Goal: Task Accomplishment & Management: Use online tool/utility

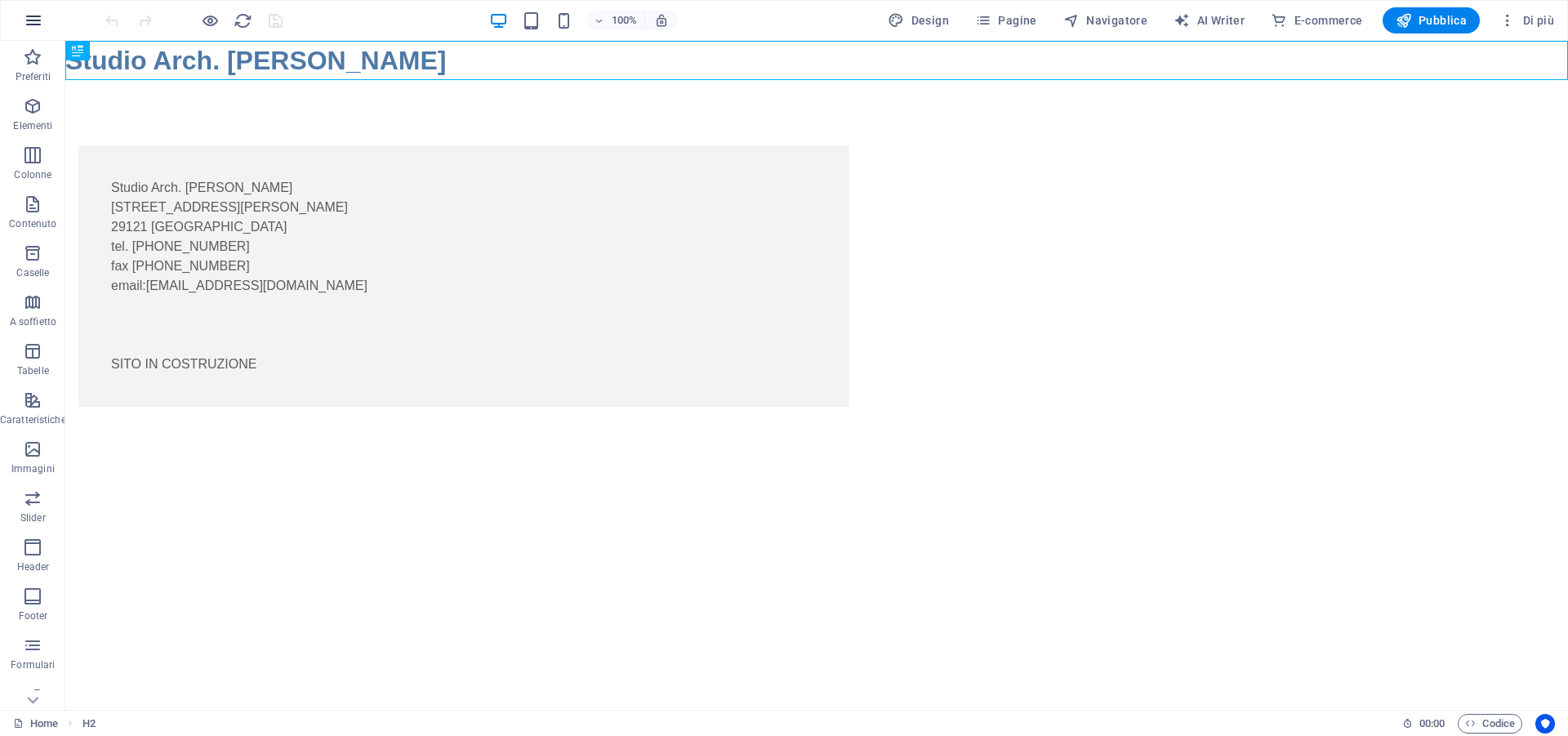
click at [27, 18] on icon "button" at bounding box center [33, 20] width 19 height 19
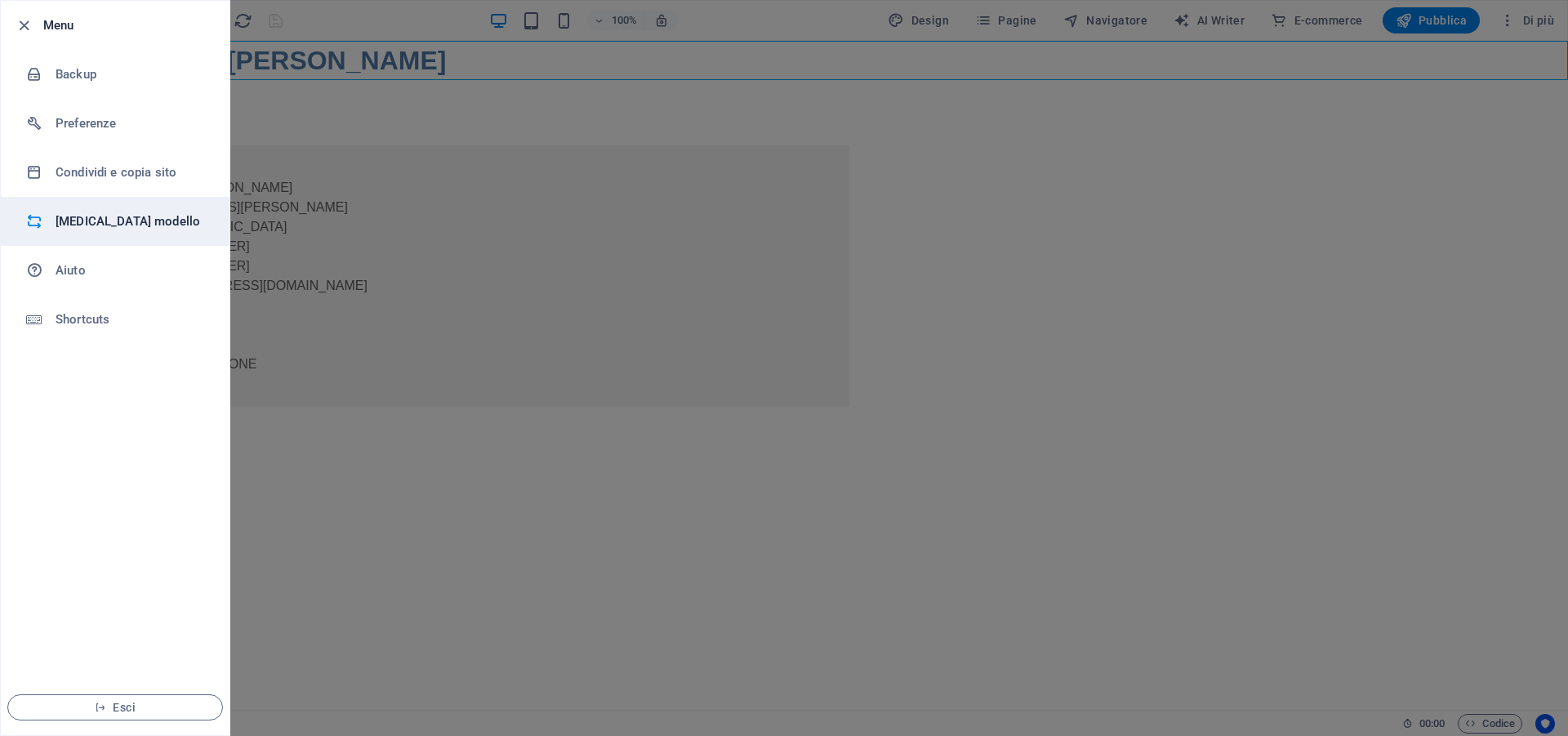
click at [78, 222] on h6 "[MEDICAL_DATA] modello" at bounding box center [131, 221] width 151 height 19
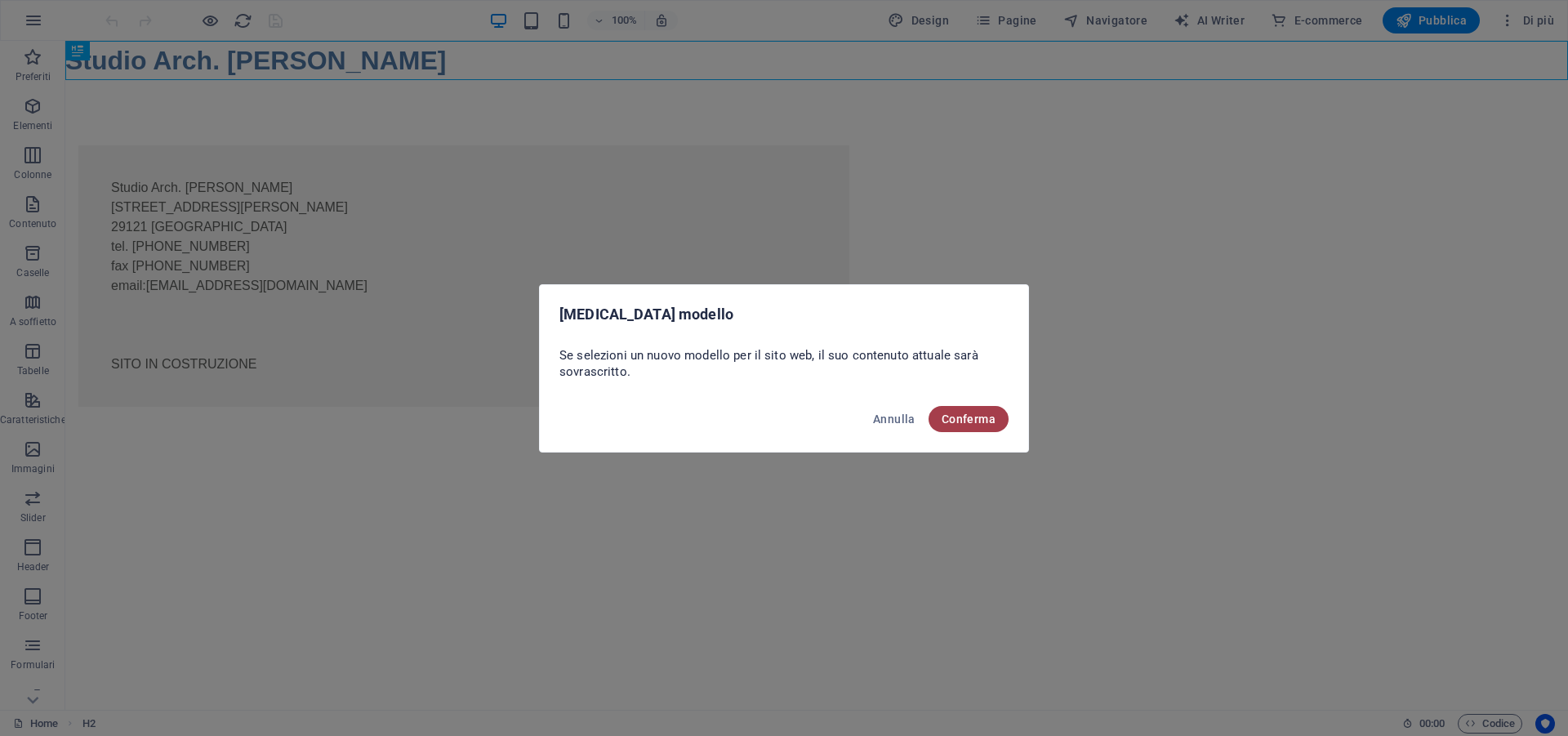
click at [973, 411] on button "Conferma" at bounding box center [968, 418] width 80 height 26
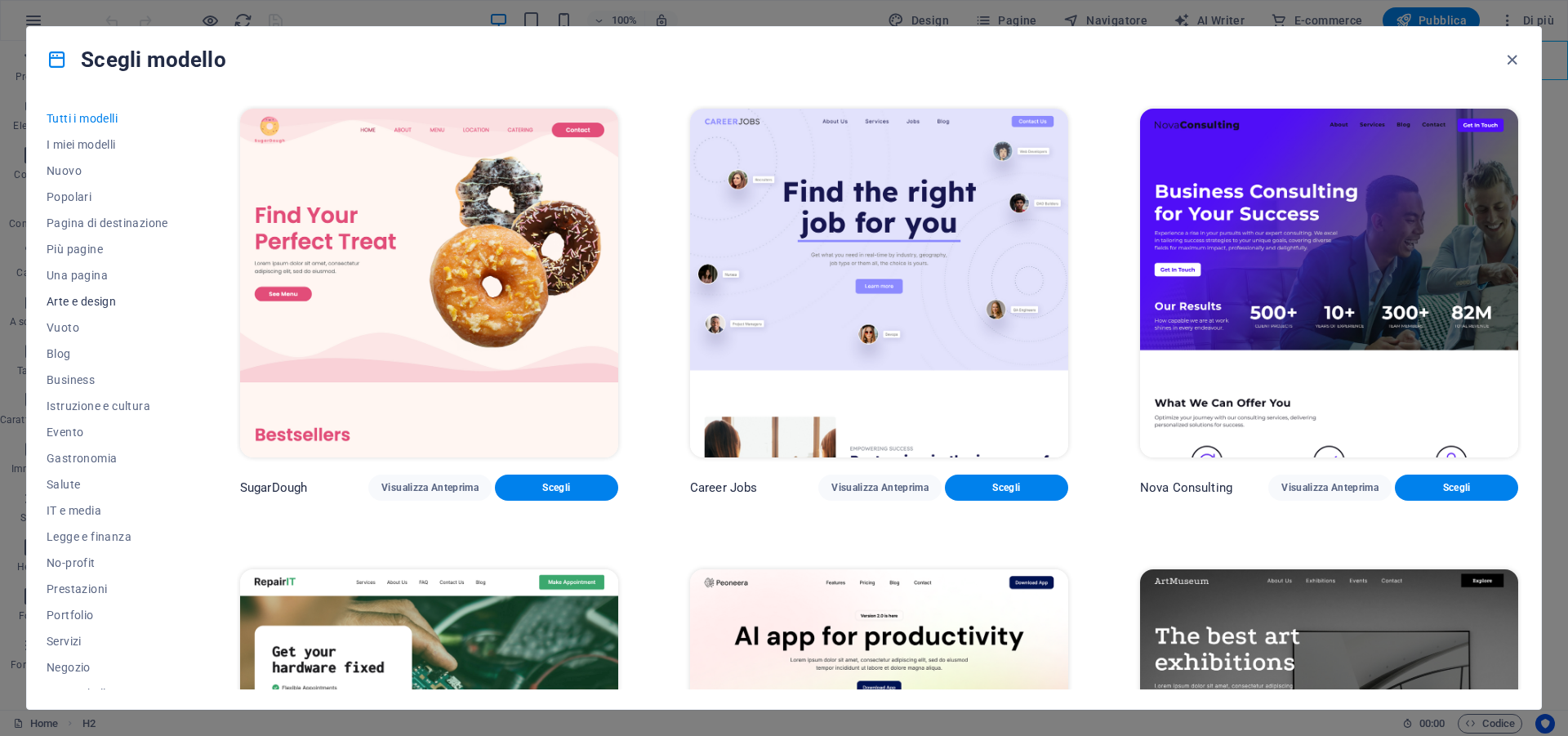
click at [85, 301] on span "Arte e design" at bounding box center [107, 301] width 122 height 13
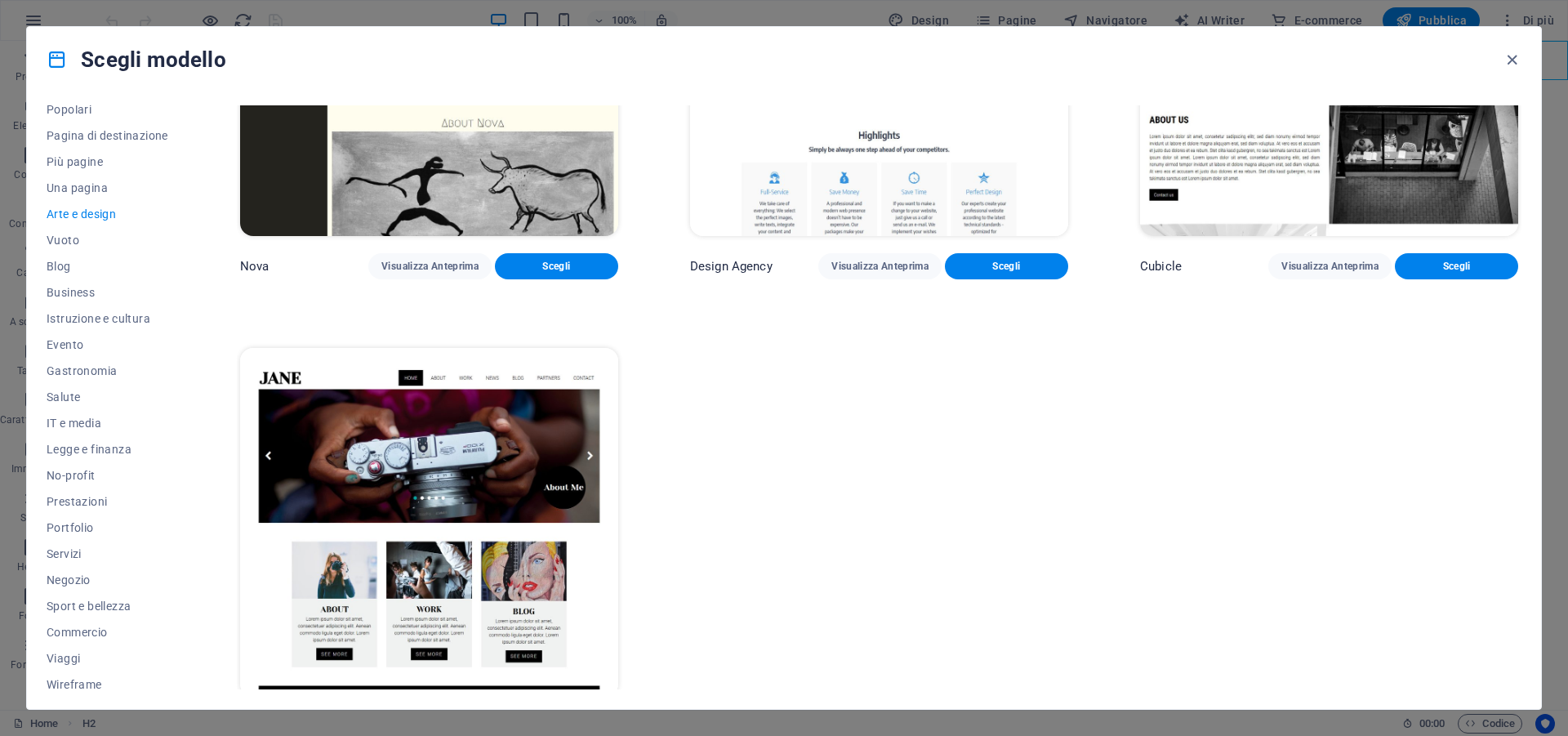
scroll to position [95, 0]
click at [75, 544] on span "Servizi" at bounding box center [107, 545] width 122 height 13
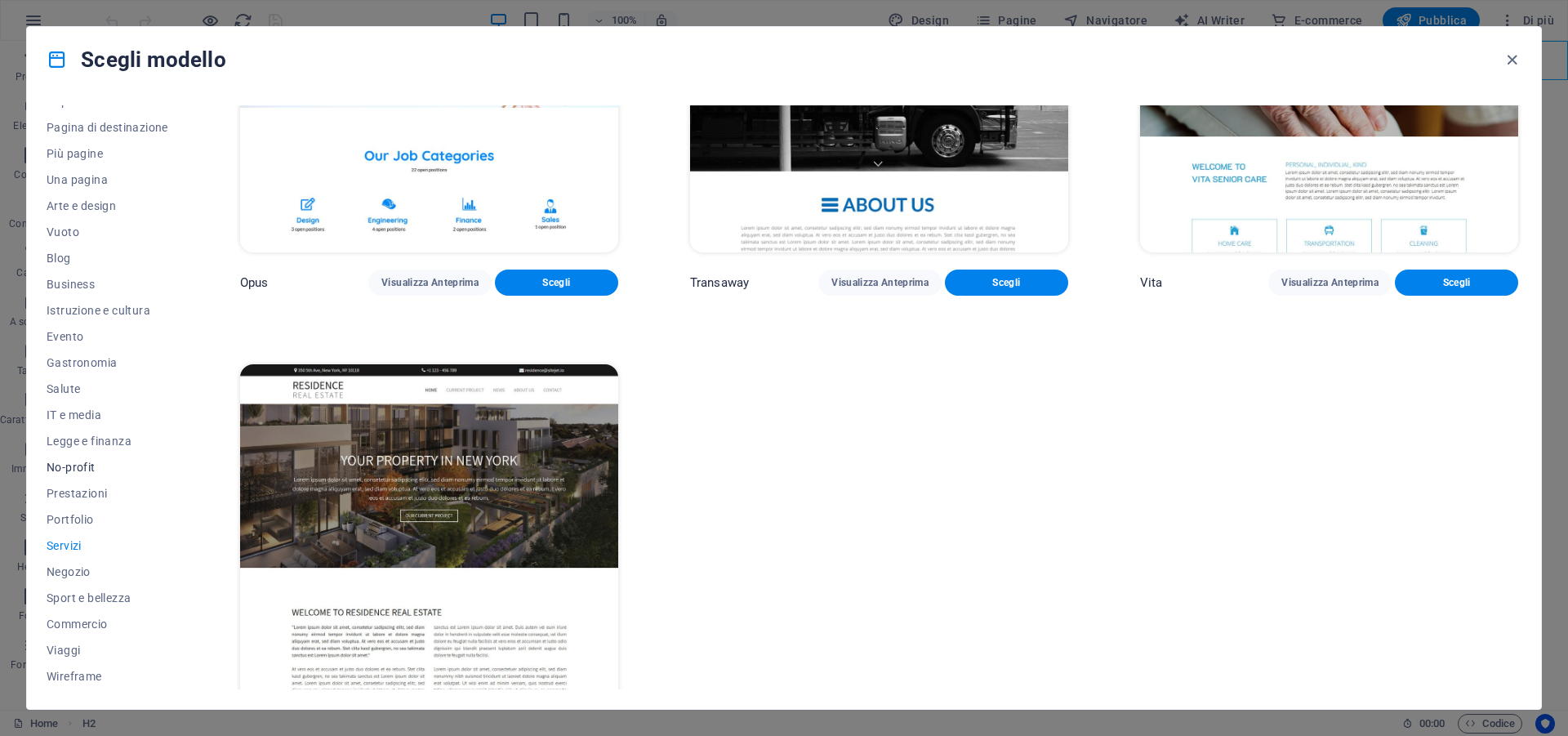
scroll to position [0, 0]
click at [56, 376] on span "Business" at bounding box center [107, 380] width 122 height 13
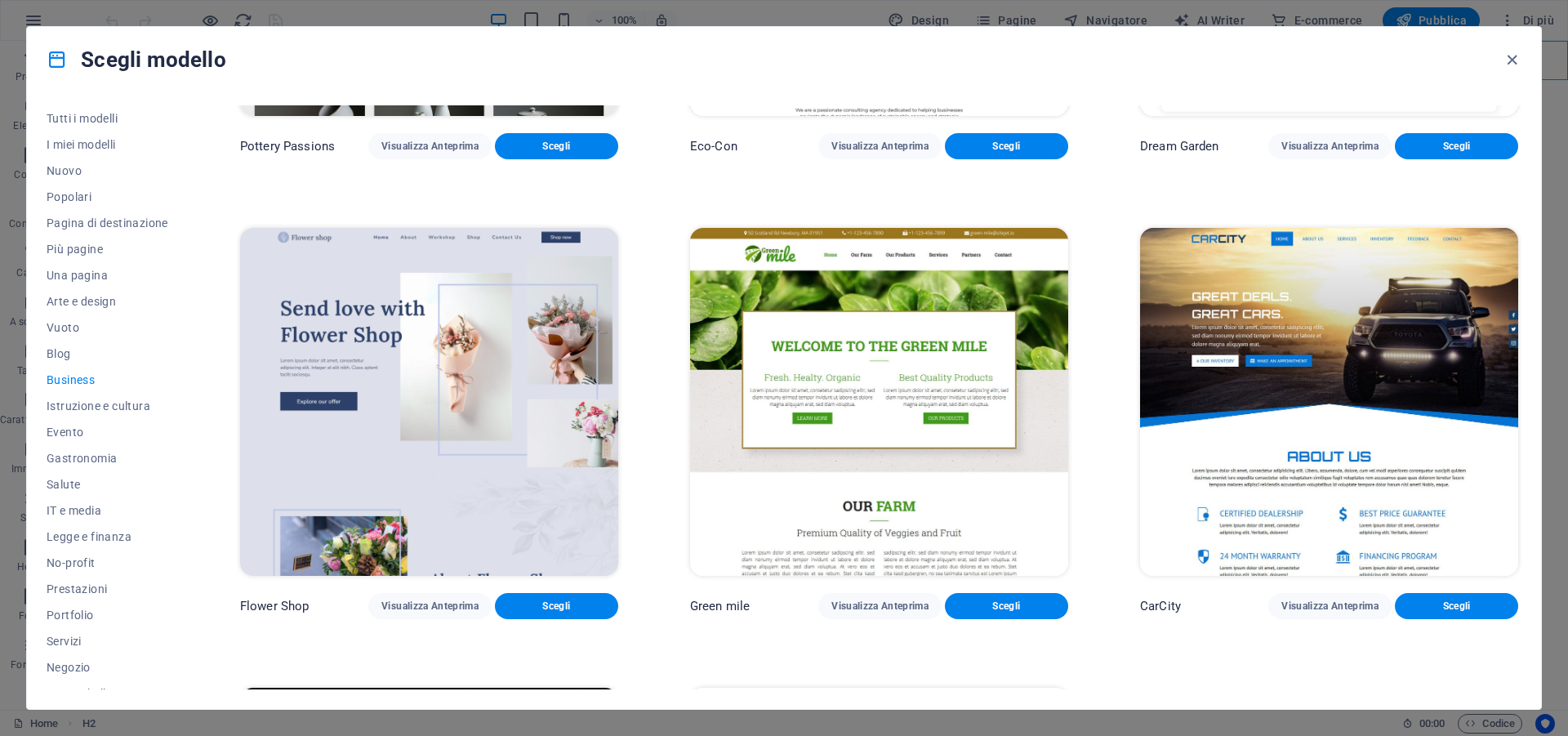
scroll to position [339, 0]
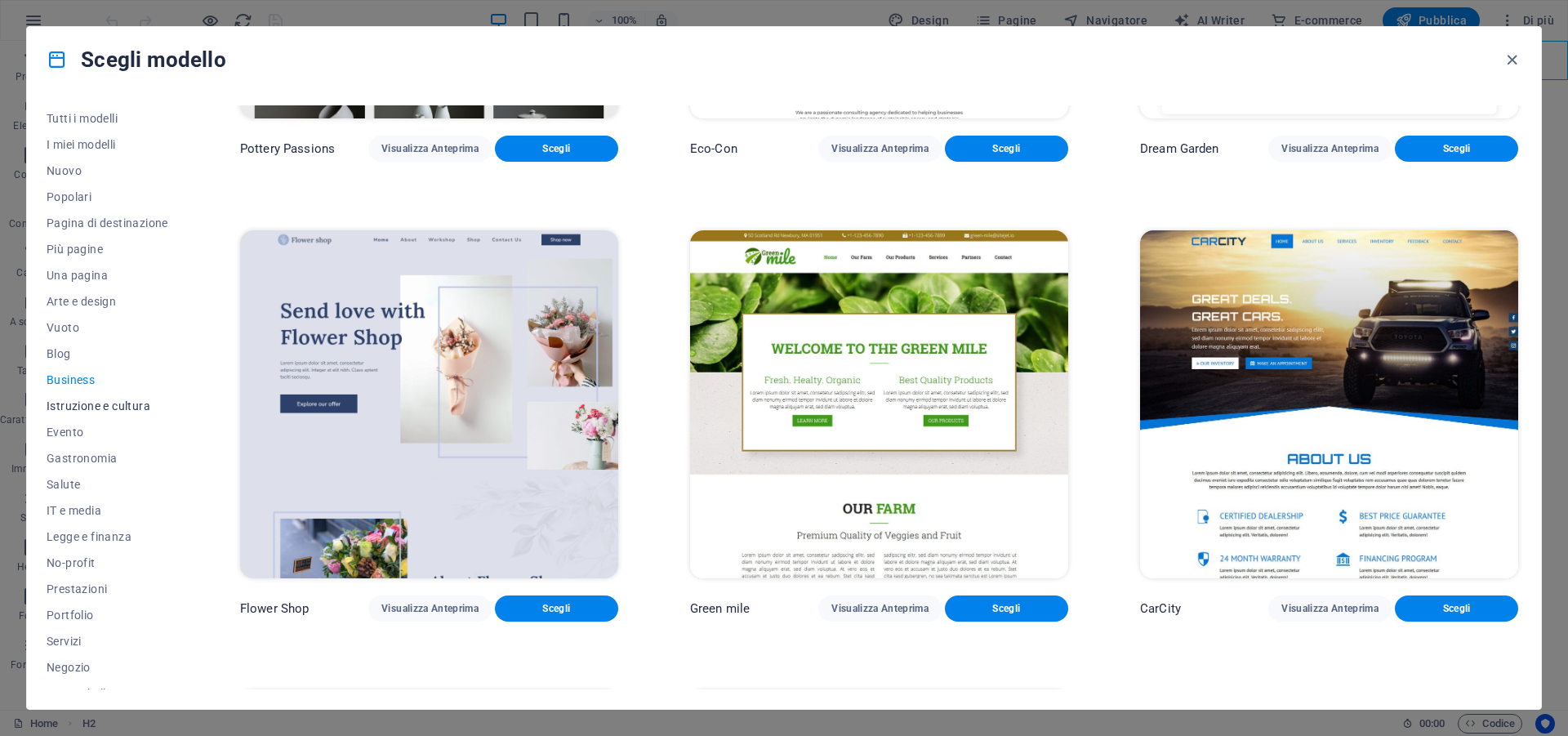
click at [152, 405] on span "Istruzione e cultura" at bounding box center [107, 406] width 122 height 13
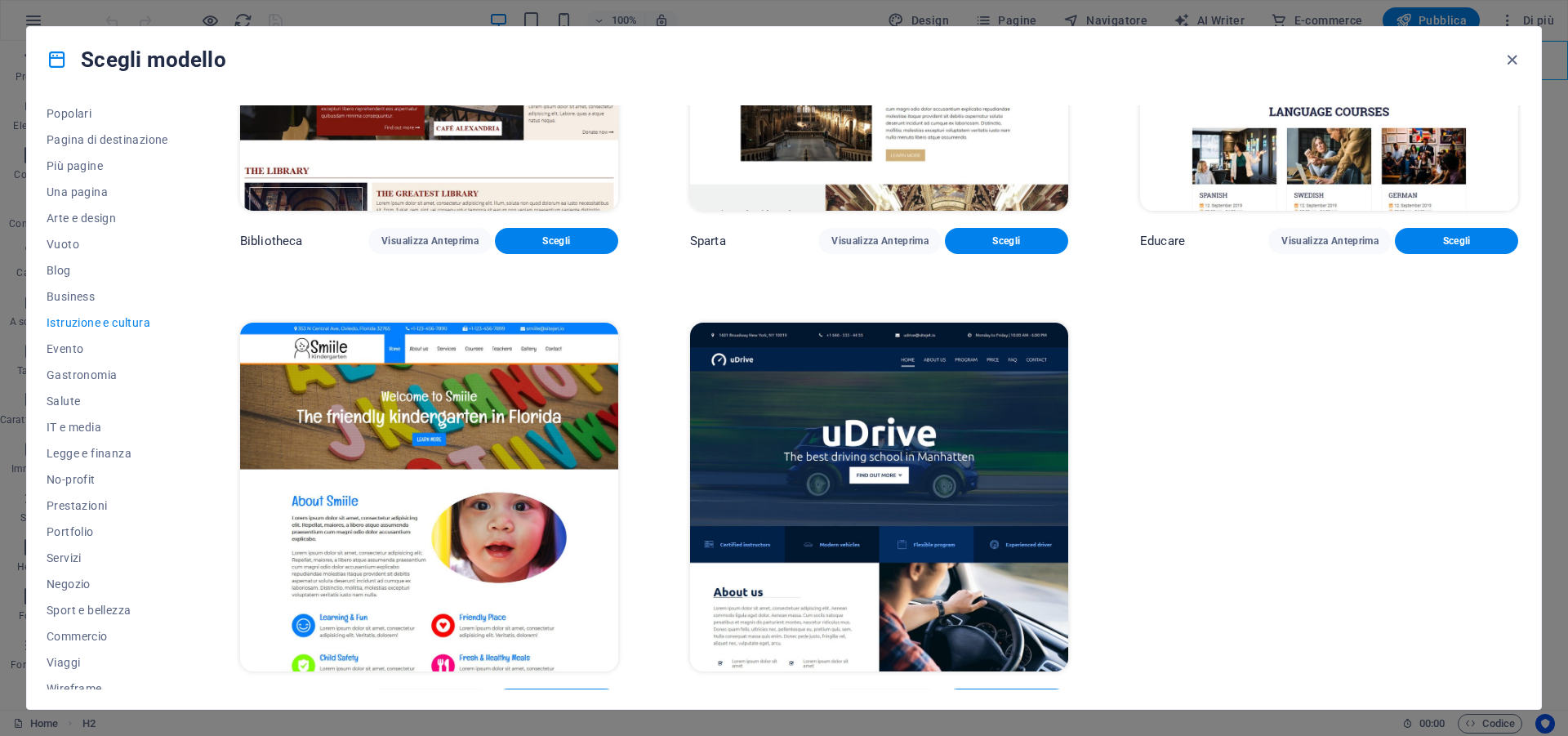
scroll to position [95, 0]
click at [85, 487] on span "Prestazioni" at bounding box center [107, 494] width 122 height 13
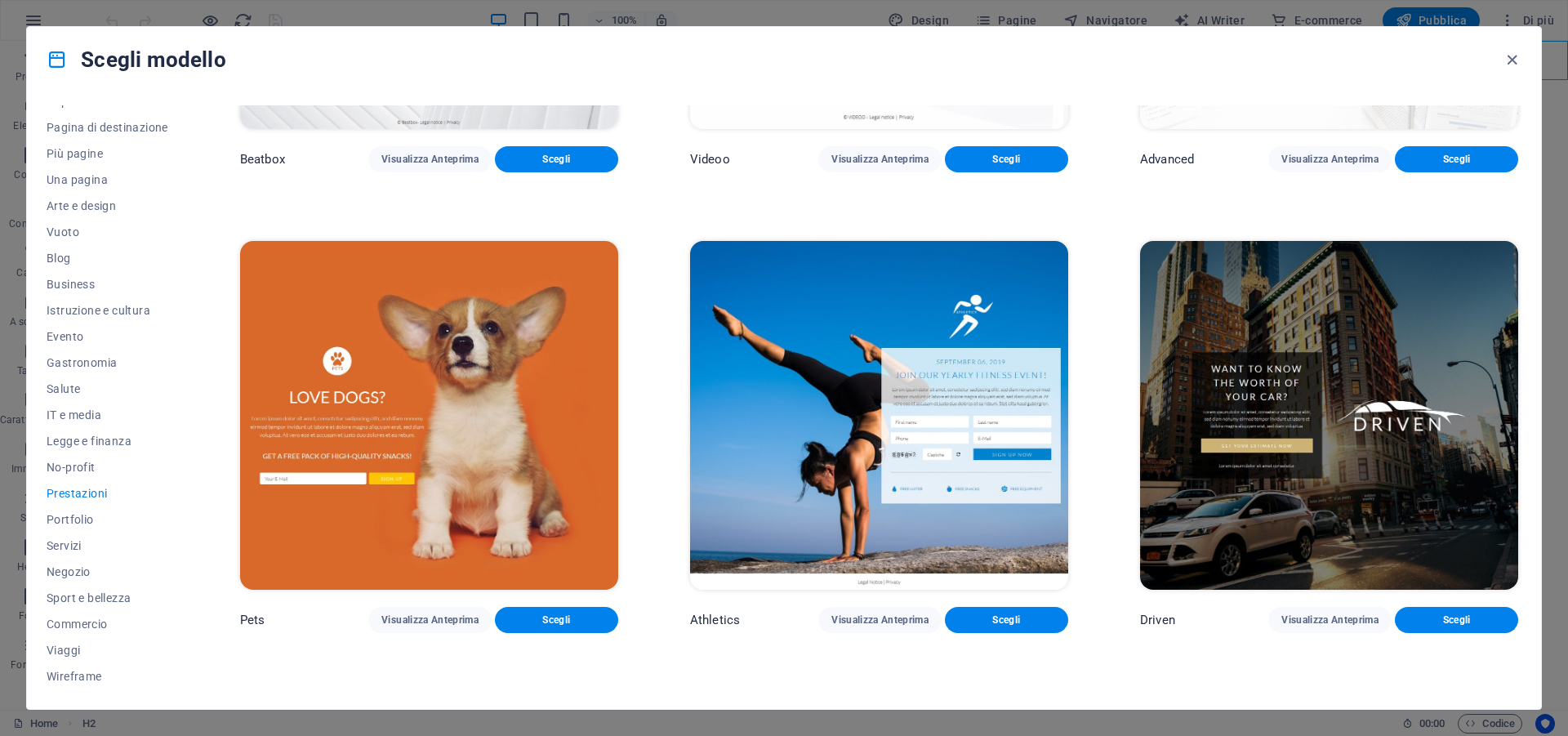
scroll to position [808, 0]
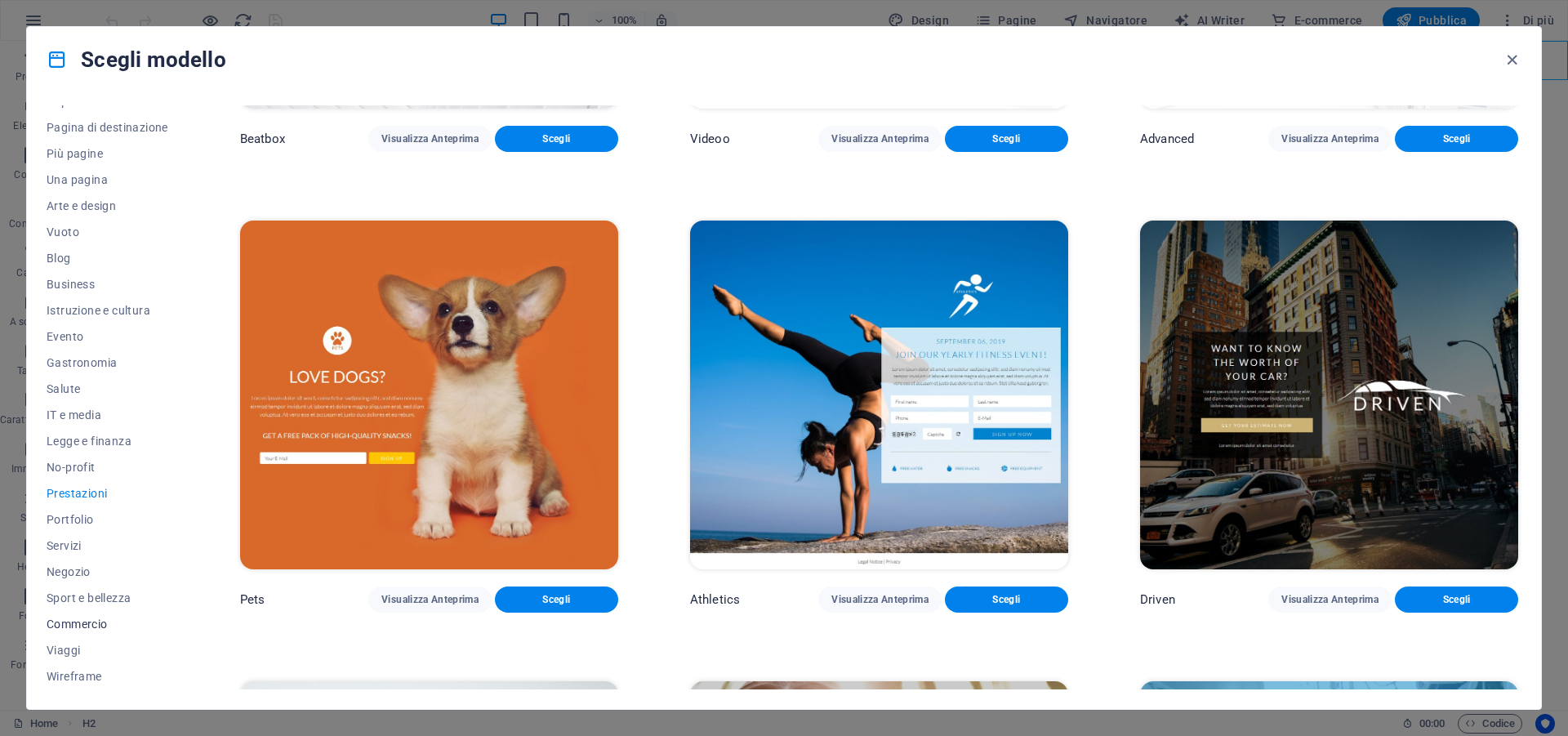
click at [103, 619] on span "Commercio" at bounding box center [107, 624] width 122 height 13
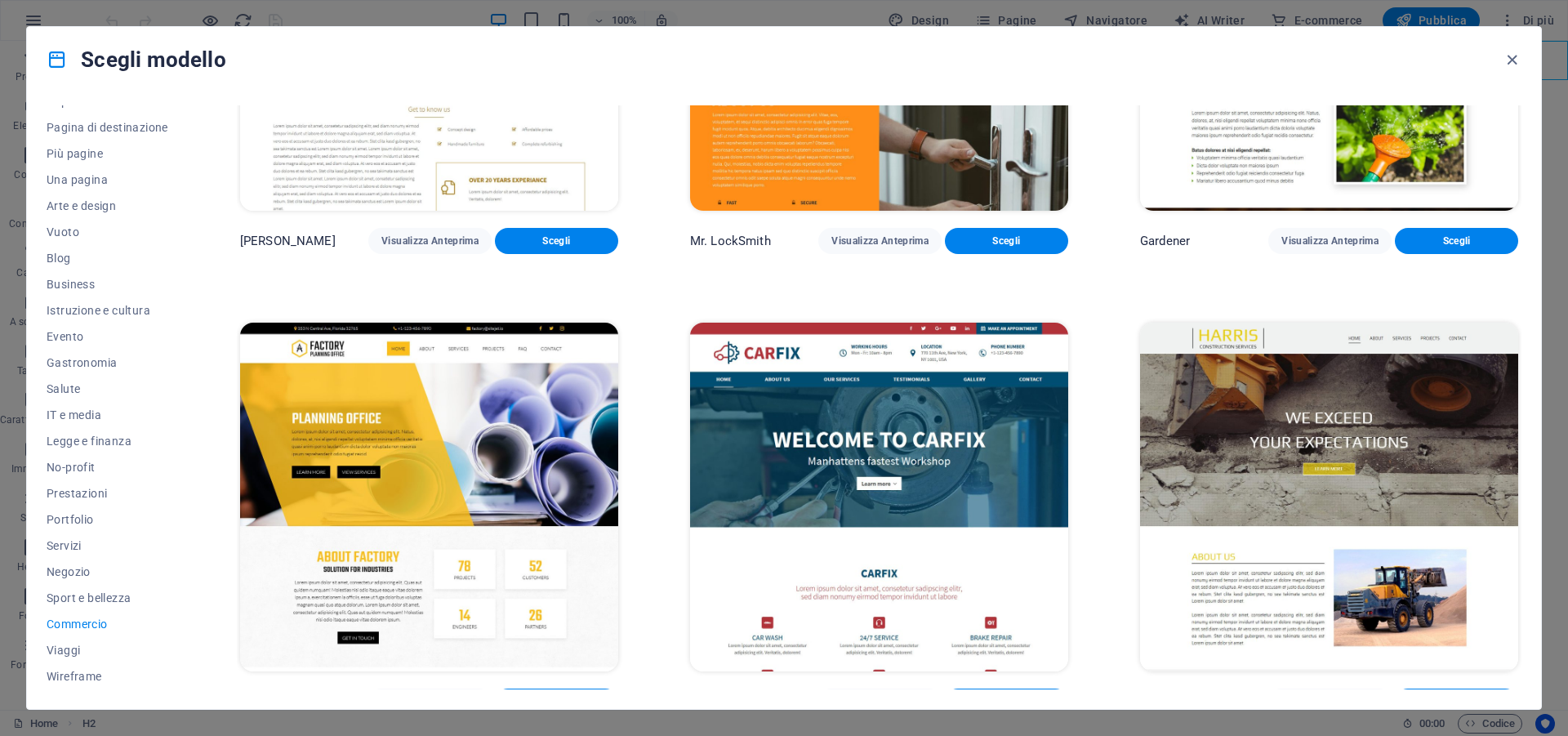
scroll to position [339, 0]
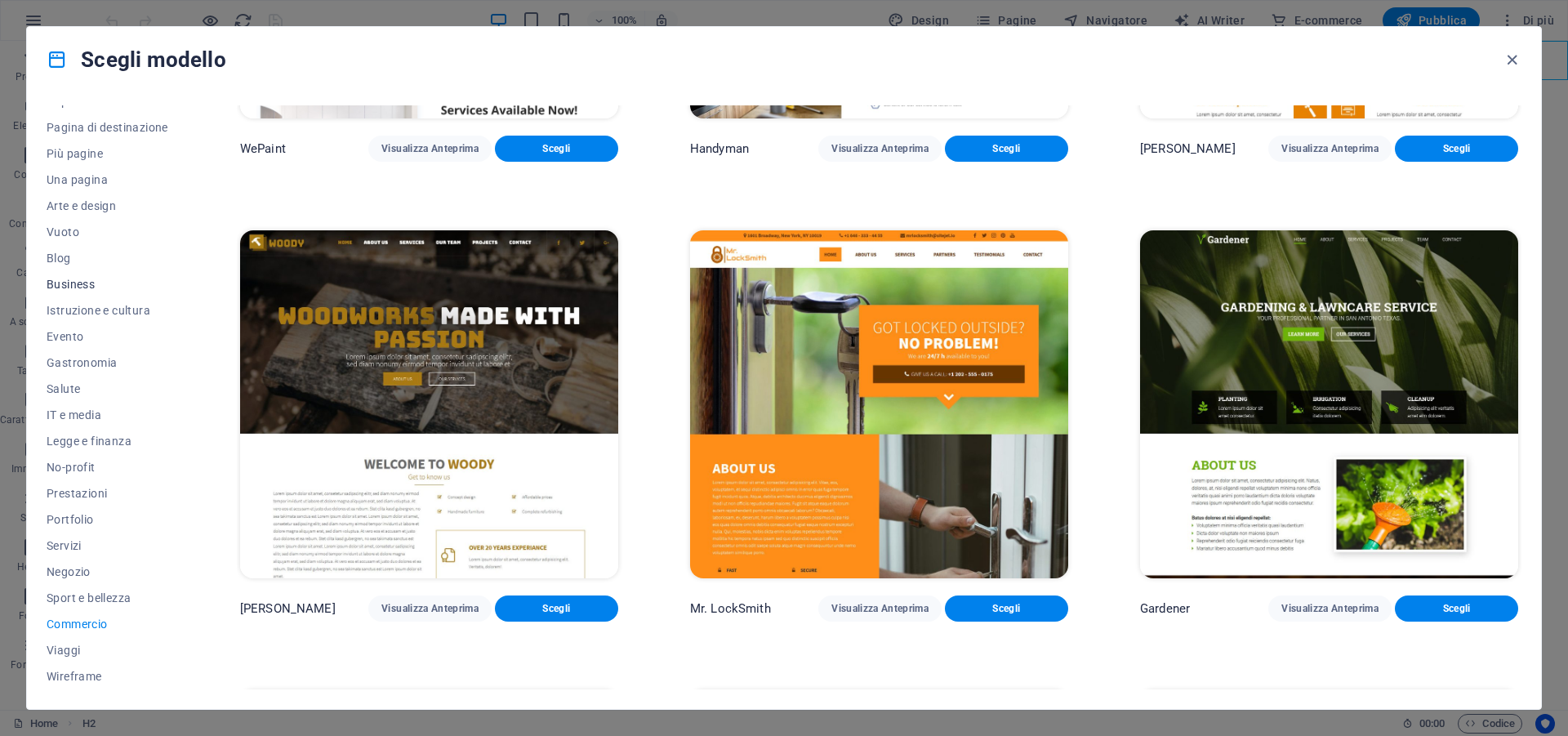
click at [79, 281] on span "Business" at bounding box center [107, 284] width 122 height 13
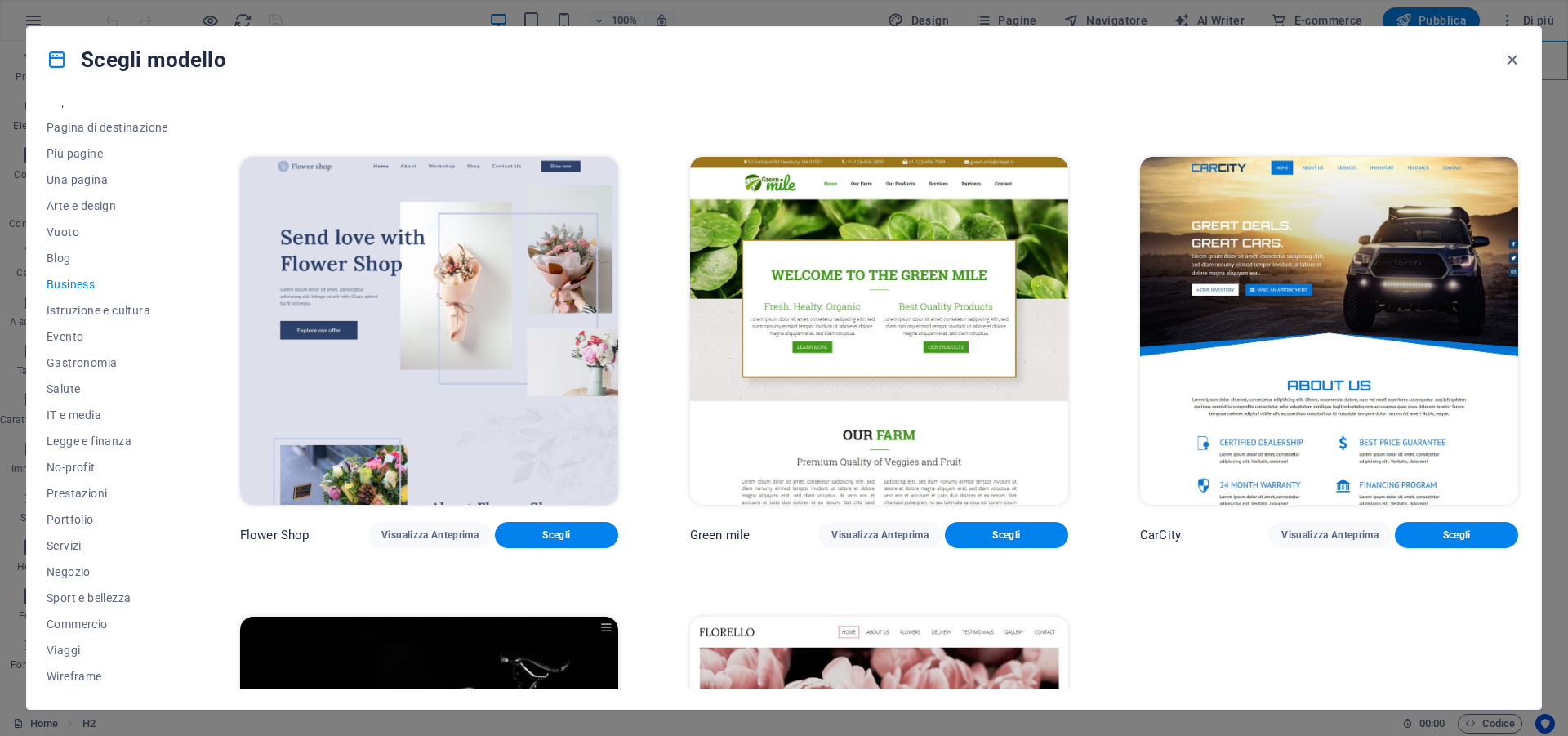
scroll to position [192, 0]
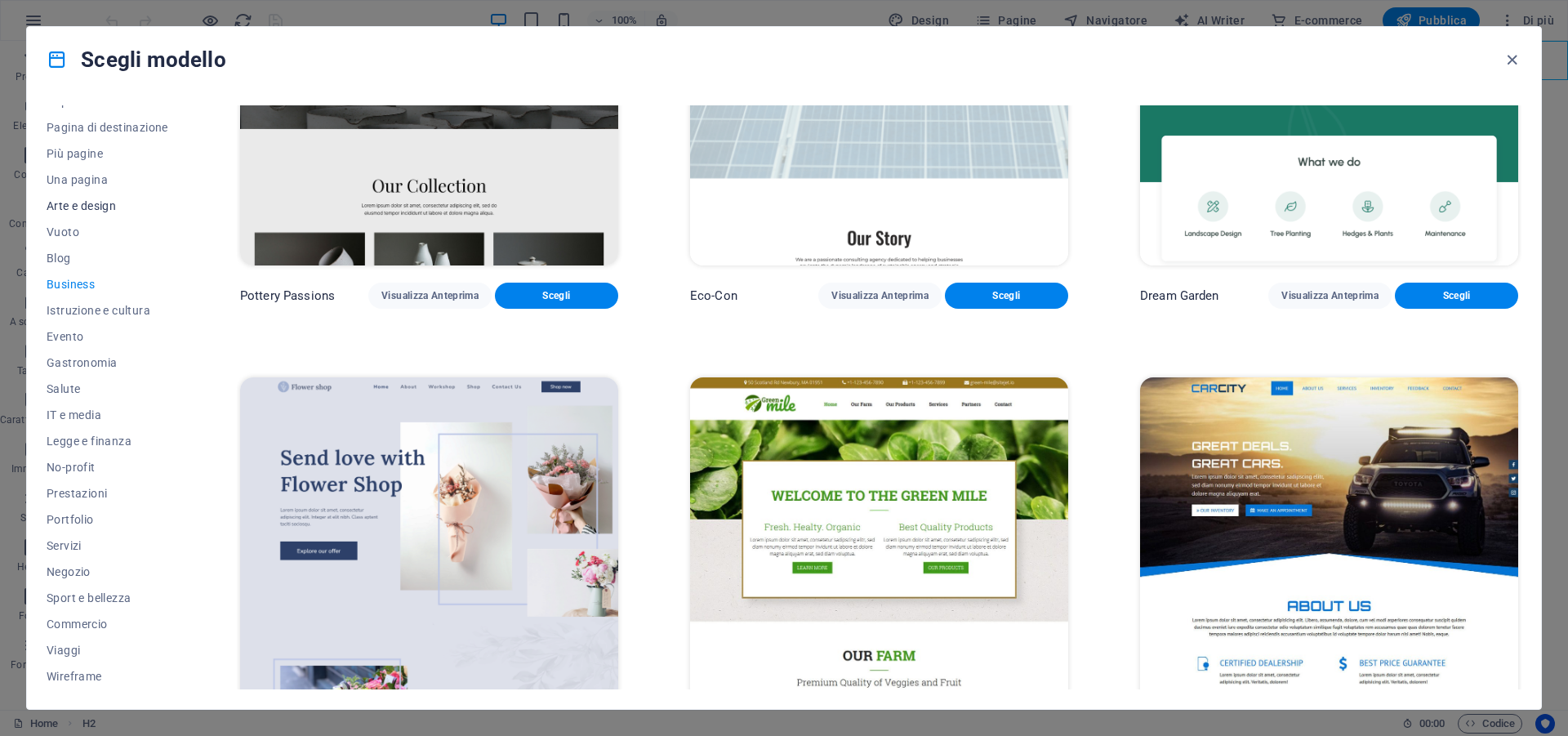
click at [90, 205] on span "Arte e design" at bounding box center [107, 206] width 122 height 13
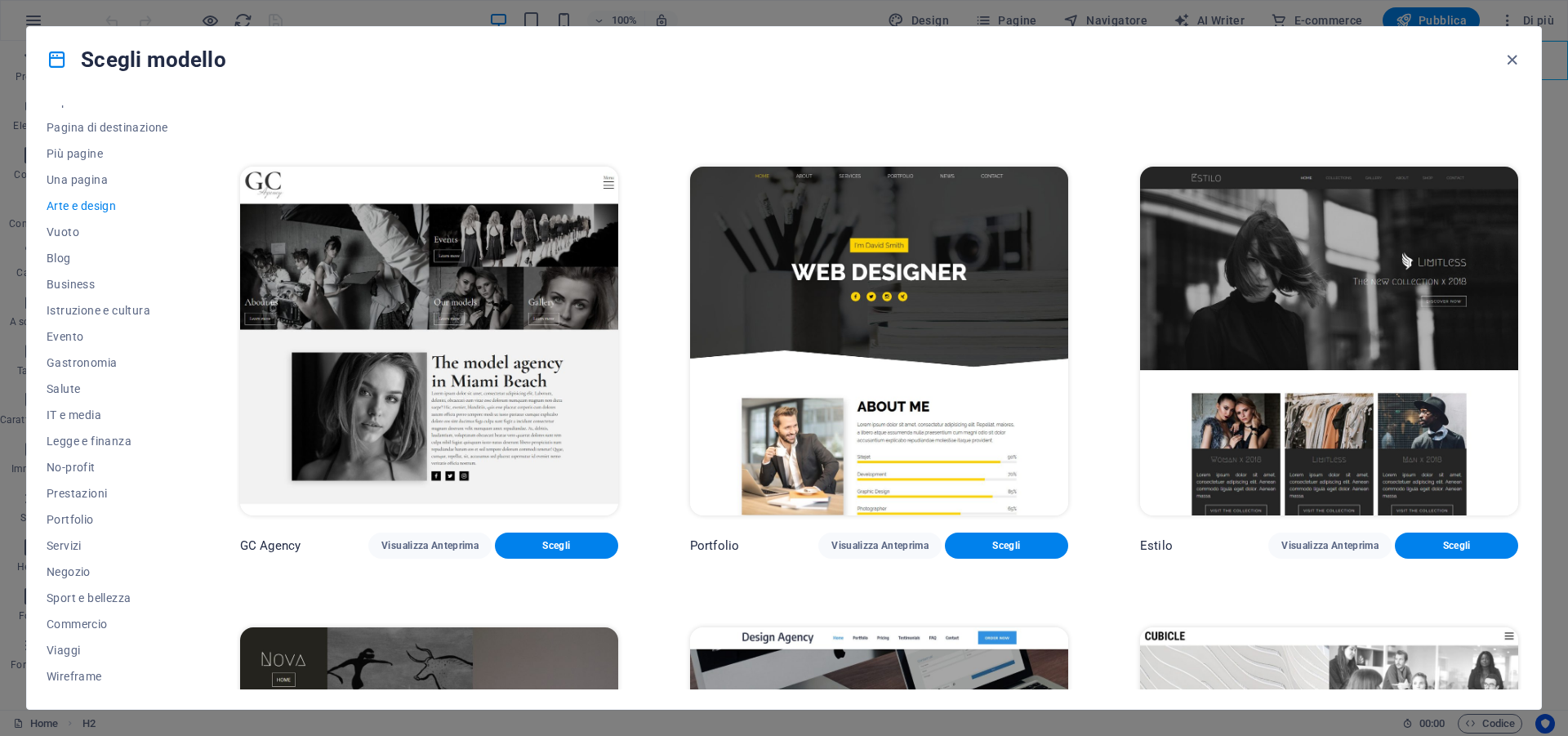
scroll to position [1250, 0]
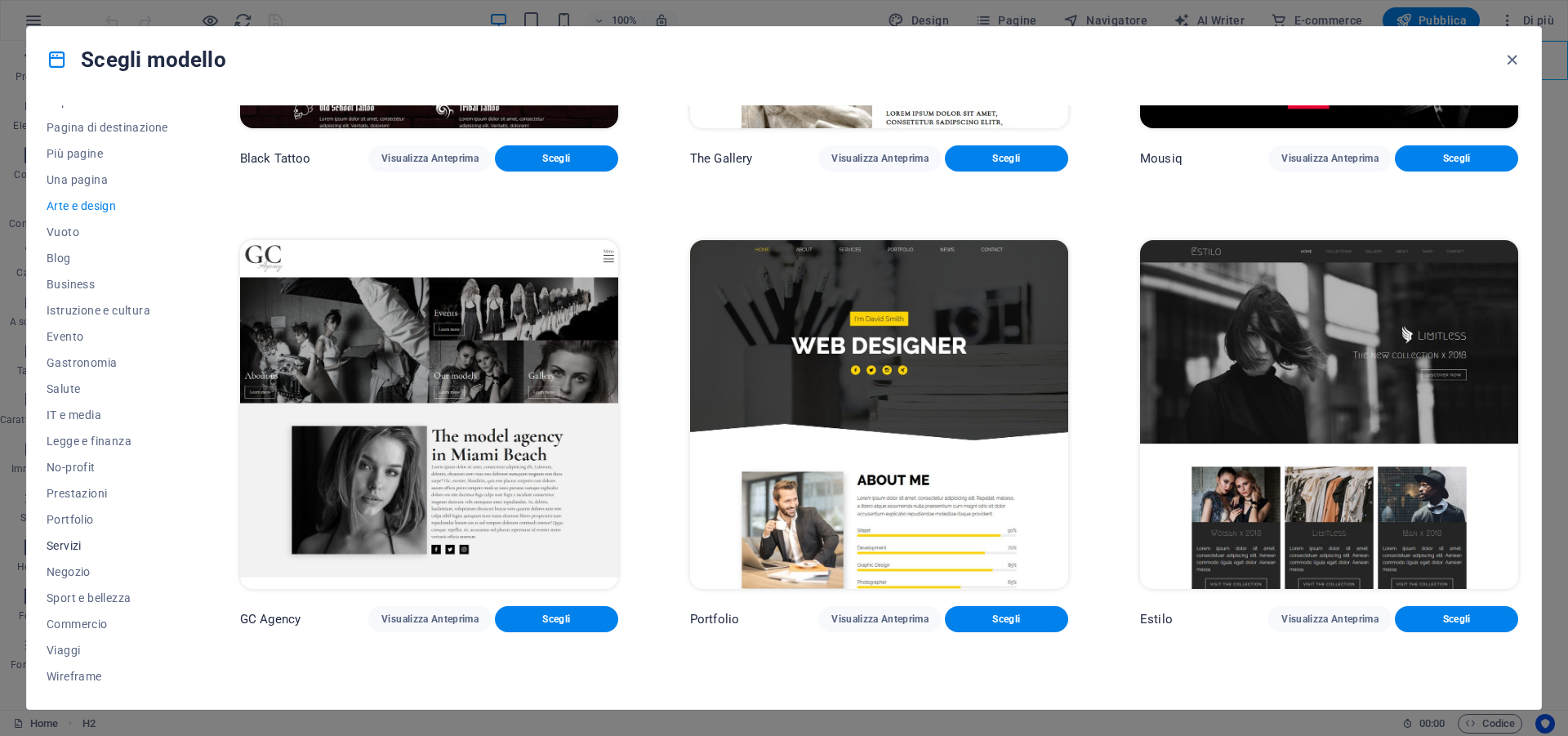
click at [52, 545] on span "Servizi" at bounding box center [107, 545] width 122 height 13
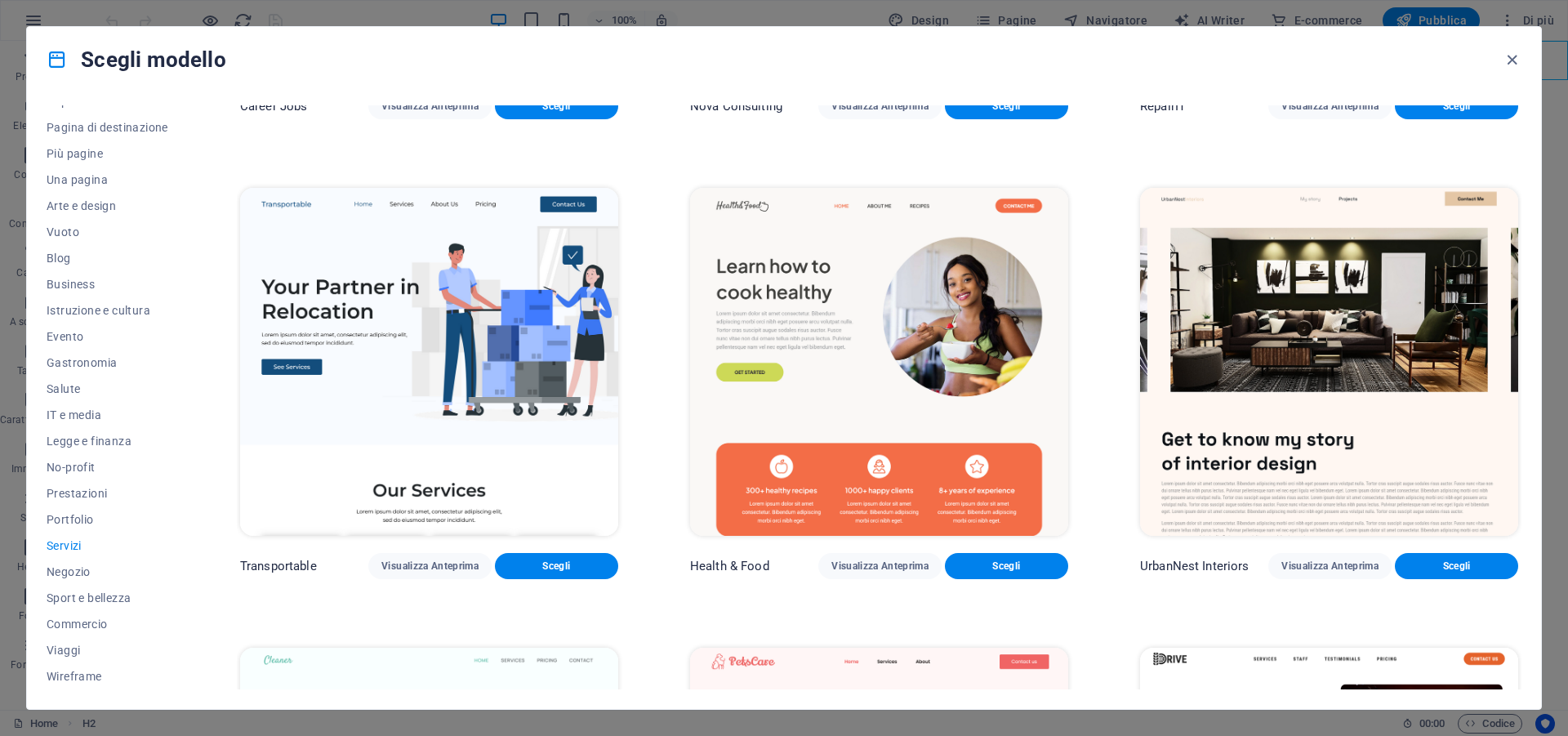
scroll to position [441, 0]
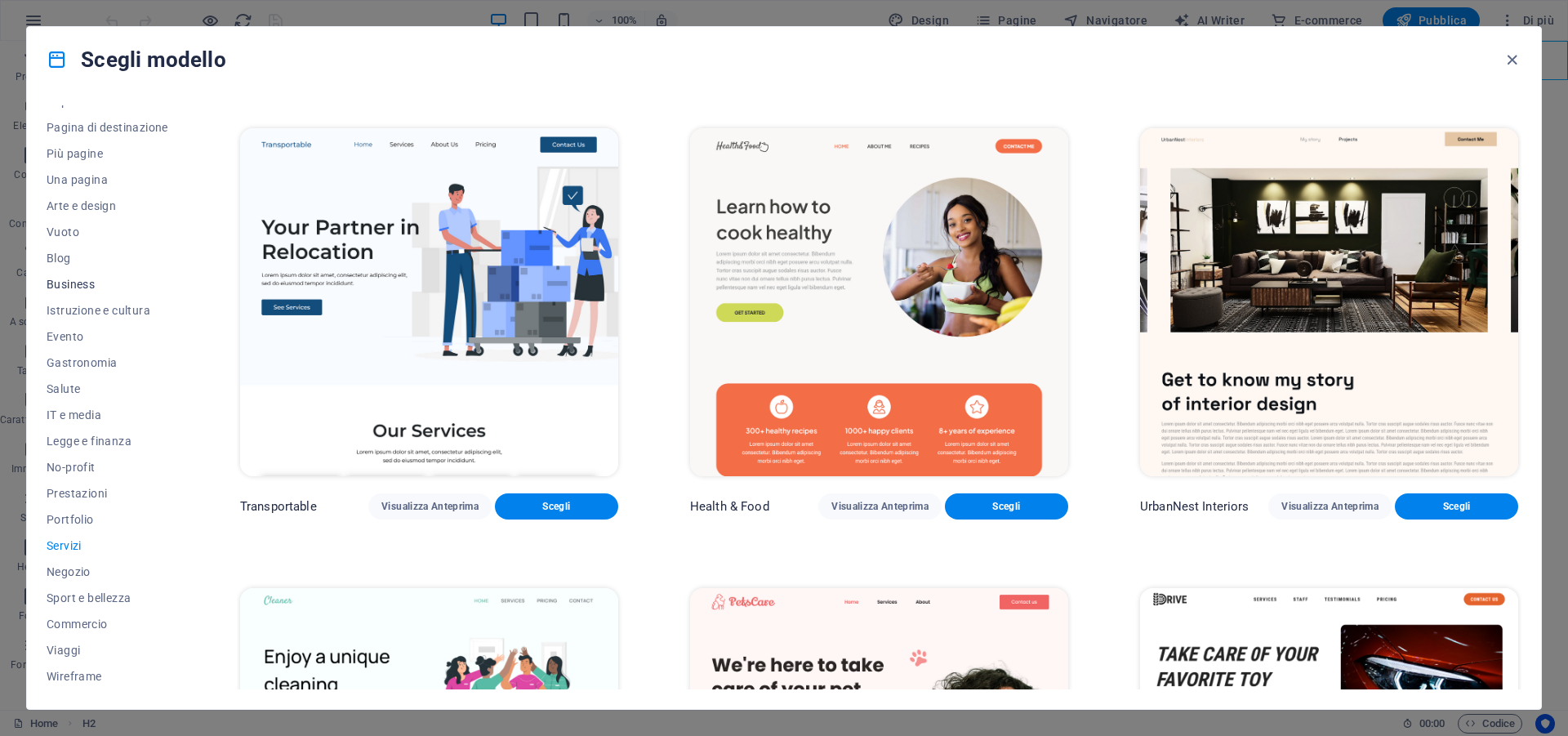
click at [78, 286] on span "Business" at bounding box center [107, 284] width 122 height 13
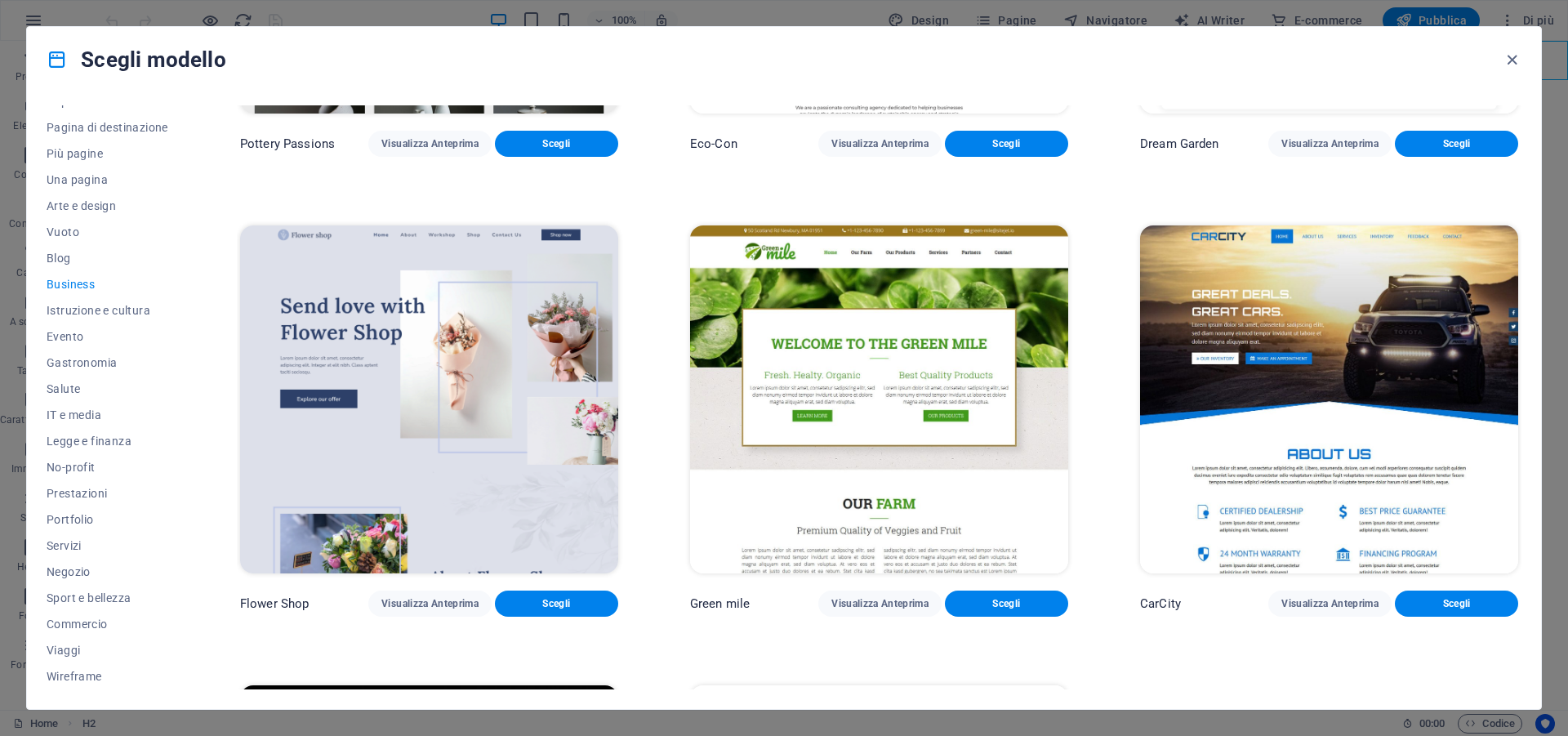
scroll to position [339, 0]
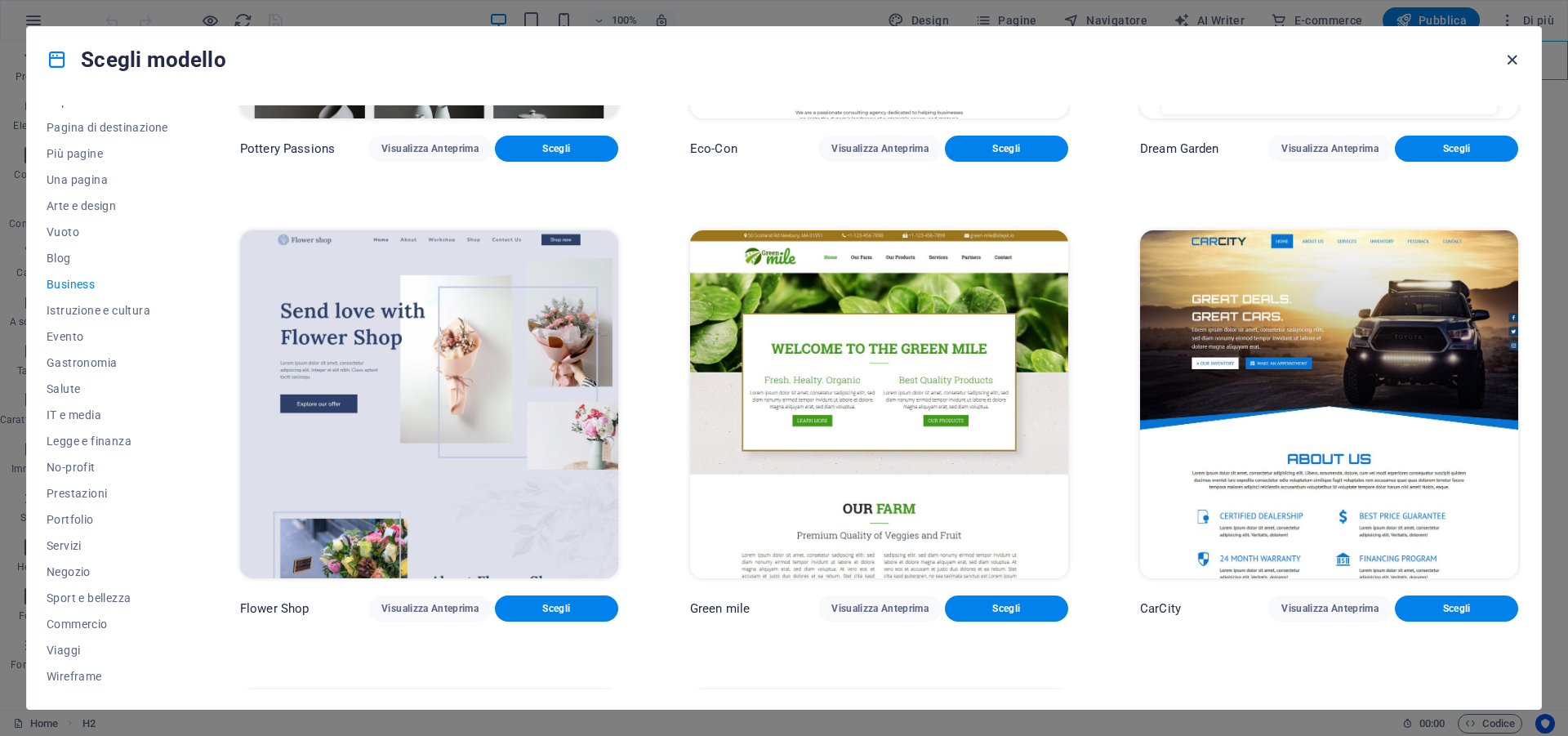
click at [1505, 62] on icon "button" at bounding box center [1512, 60] width 18 height 18
